Goal: Navigation & Orientation: Find specific page/section

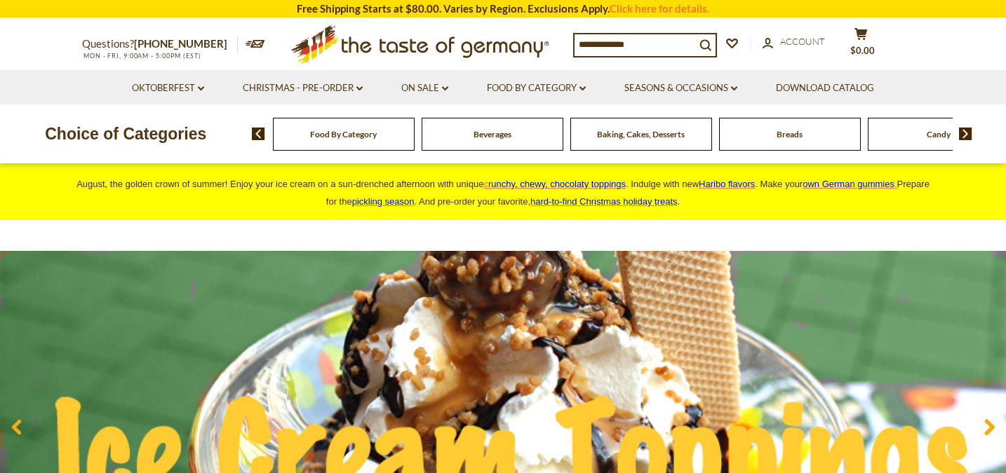
click at [497, 133] on span "Beverages" at bounding box center [492, 134] width 38 height 11
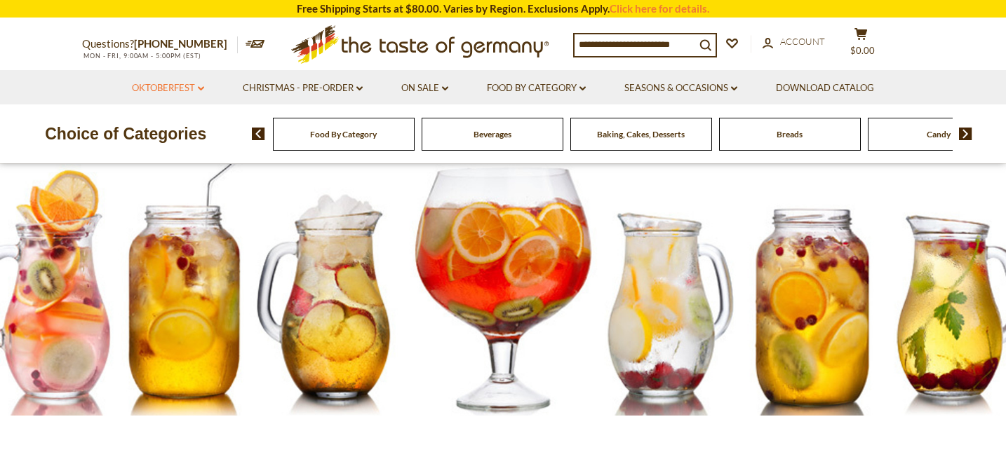
click at [171, 83] on link "Oktoberfest dropdown_arrow" at bounding box center [168, 88] width 72 height 15
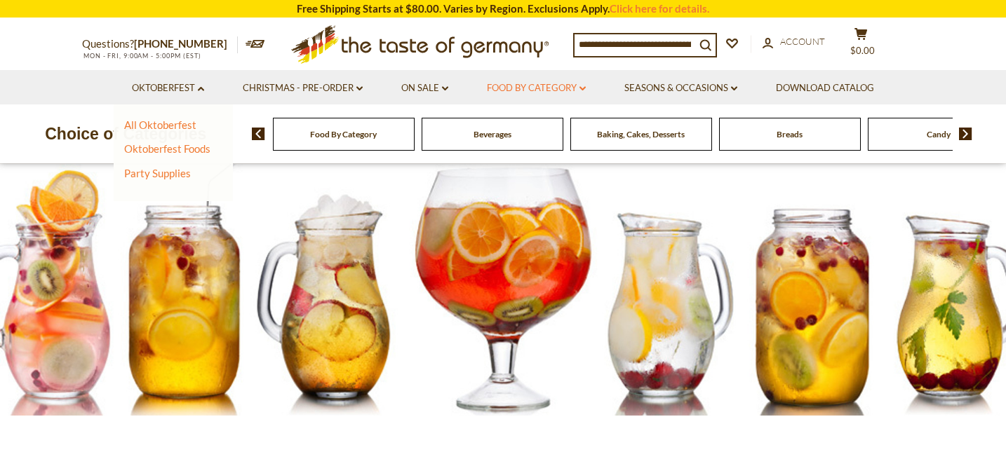
click at [566, 86] on link "Food By Category dropdown_arrow" at bounding box center [536, 88] width 99 height 15
